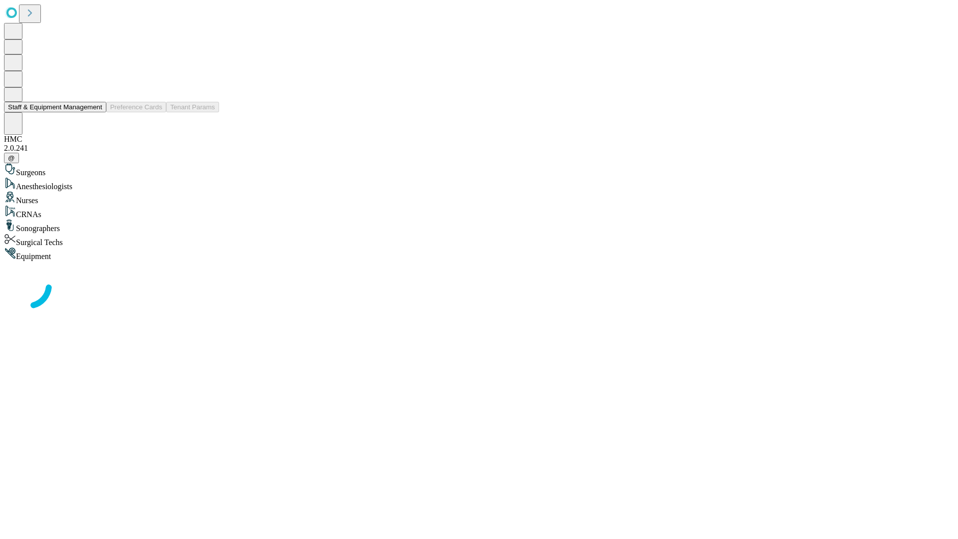
click at [95, 112] on button "Staff & Equipment Management" at bounding box center [55, 107] width 102 height 10
